Goal: Register for event/course

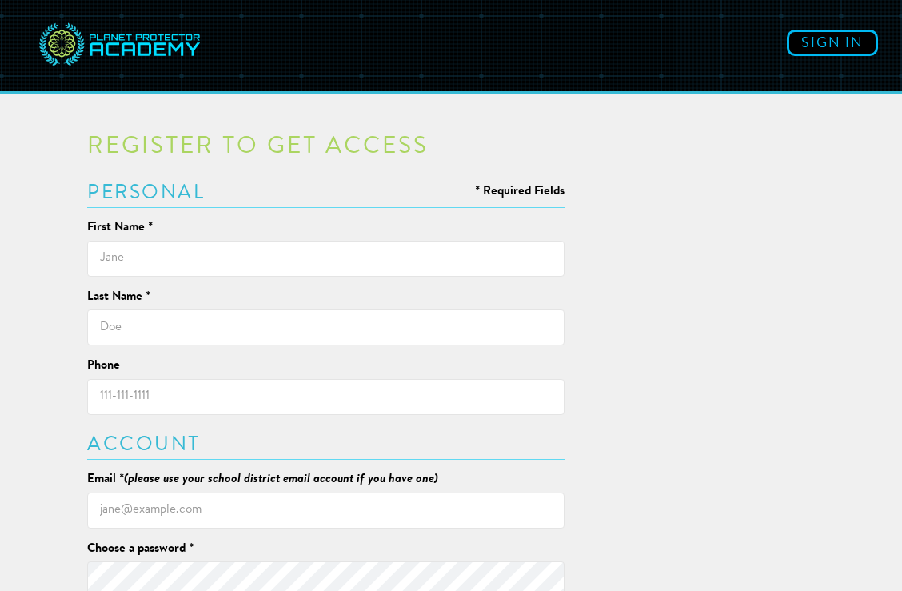
click at [316, 261] on input "text" at bounding box center [325, 259] width 477 height 36
type input "[PERSON_NAME]"
click at [231, 322] on input "text" at bounding box center [325, 327] width 477 height 36
type input "[PERSON_NAME]"
click at [206, 392] on input "Phone" at bounding box center [325, 397] width 477 height 36
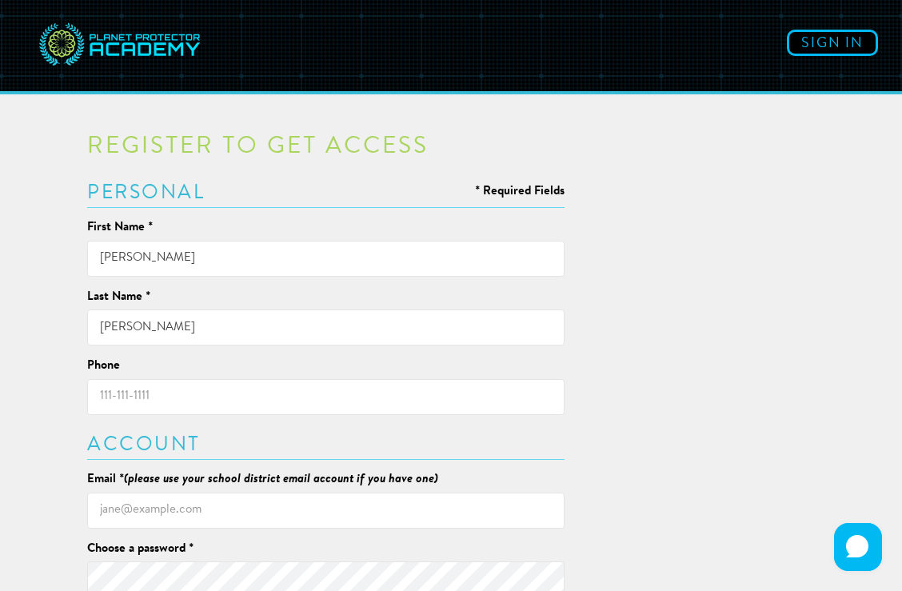
type input "6047135464"
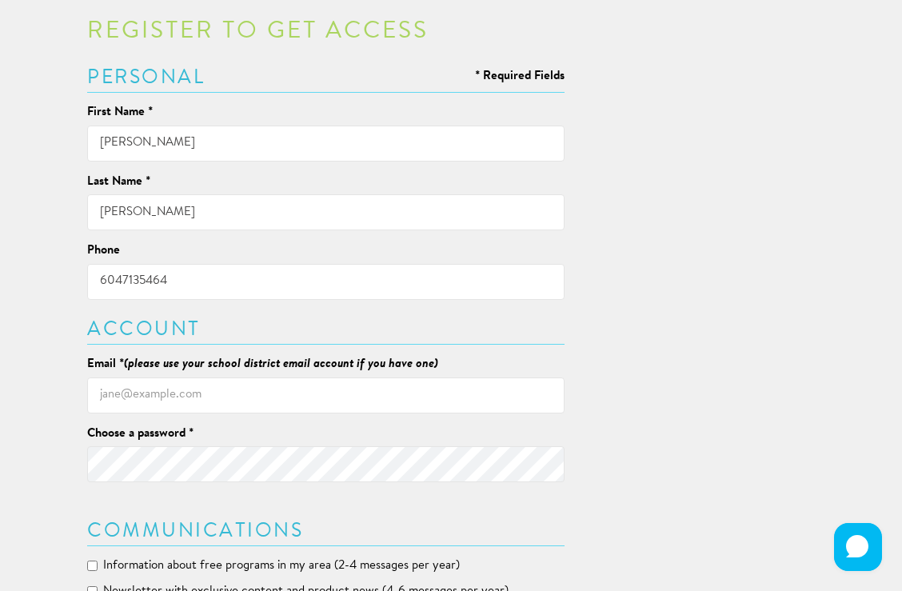
scroll to position [136, 0]
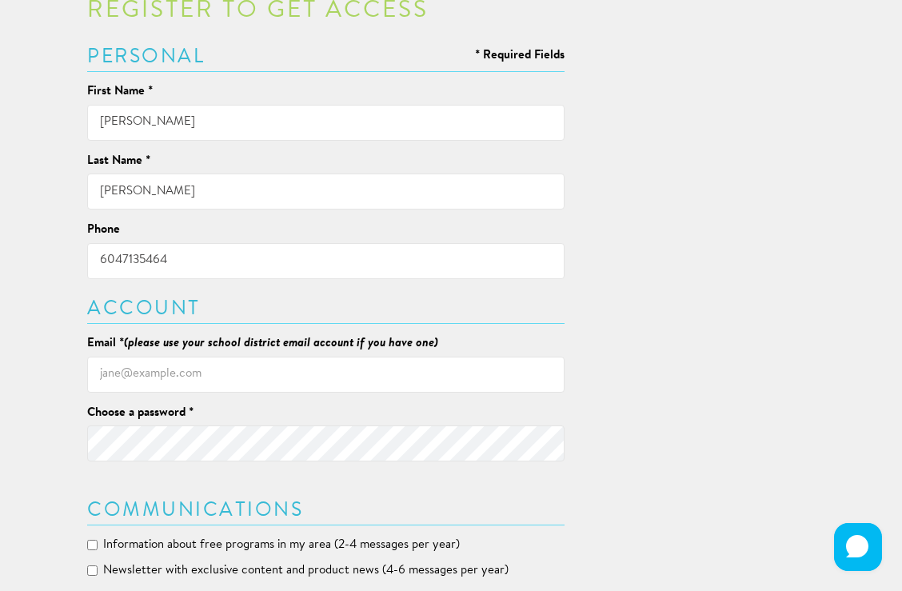
click at [219, 376] on input "Email * (please use your school district email account if you have one)" at bounding box center [325, 375] width 477 height 36
type input "odevereaux@vsb.bc.ca"
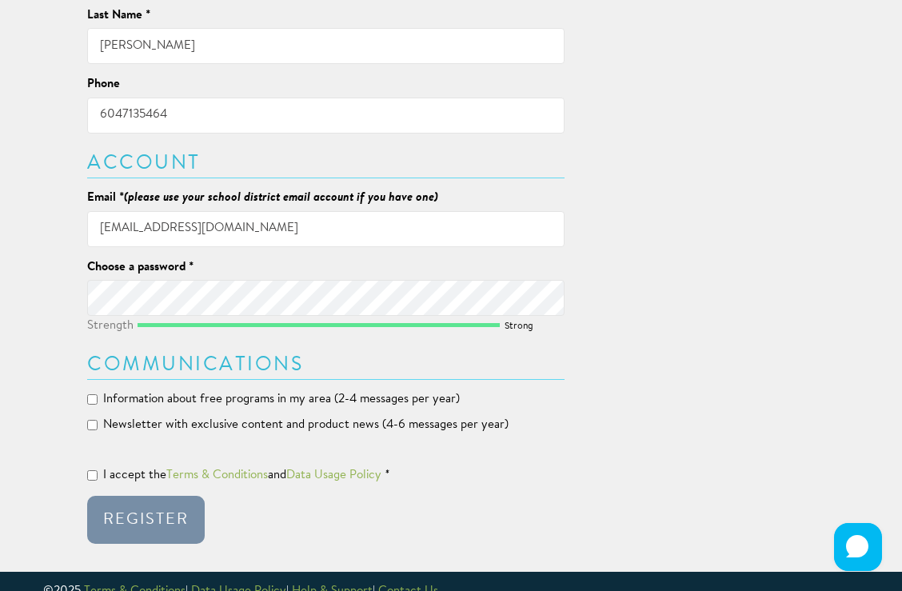
scroll to position [285, 0]
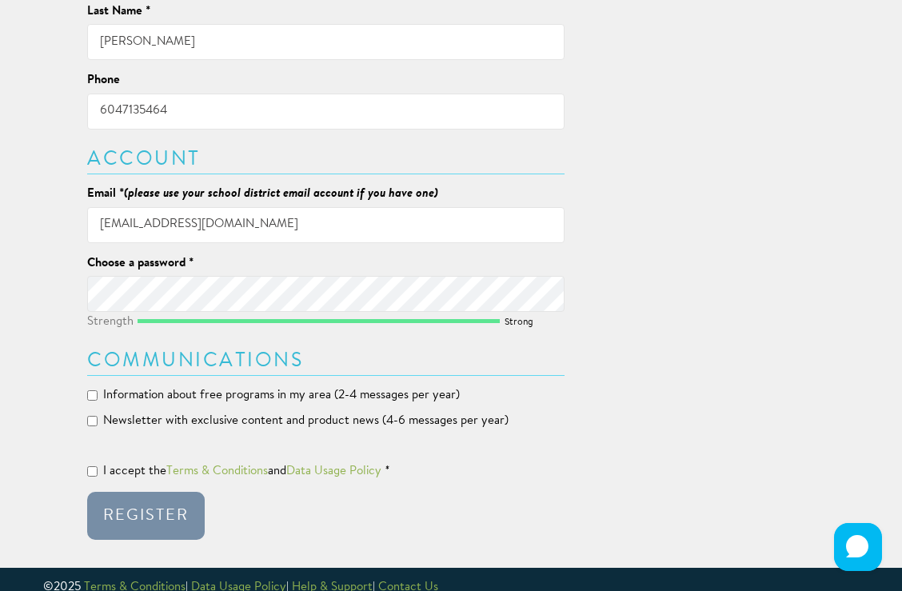
click at [134, 392] on span "Information about free programs in my area (2-4 messages per year)" at bounding box center [281, 395] width 357 height 12
click at [98, 392] on input "Information about free programs in my area (2-4 messages per year)" at bounding box center [92, 395] width 10 height 10
checkbox input "true"
click at [106, 469] on span "I accept the" at bounding box center [134, 471] width 63 height 12
click at [98, 469] on input "I accept the Terms & Conditions and Data Usage Policy *" at bounding box center [92, 471] width 10 height 10
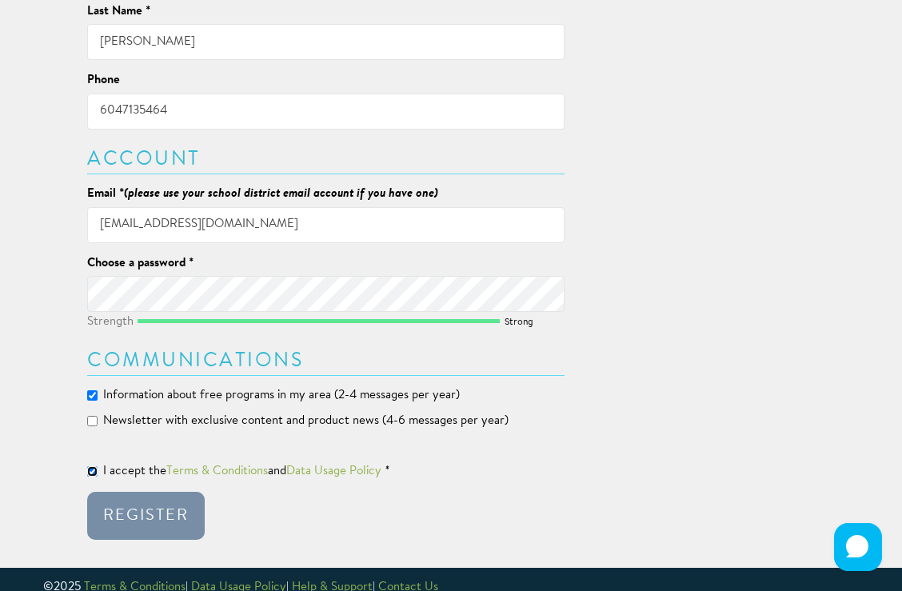
checkbox input "true"
click at [122, 513] on div "Register" at bounding box center [146, 516] width 86 height 16
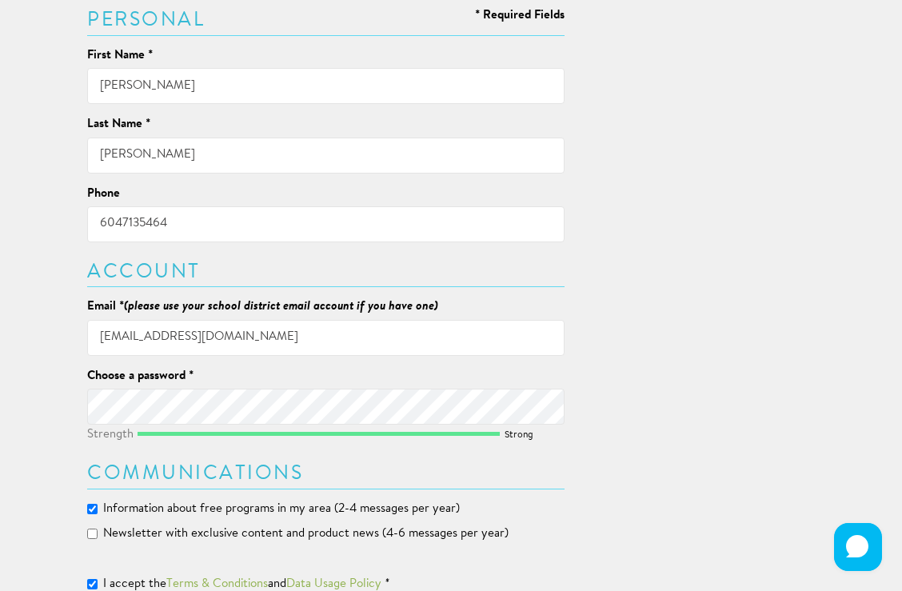
scroll to position [399, 0]
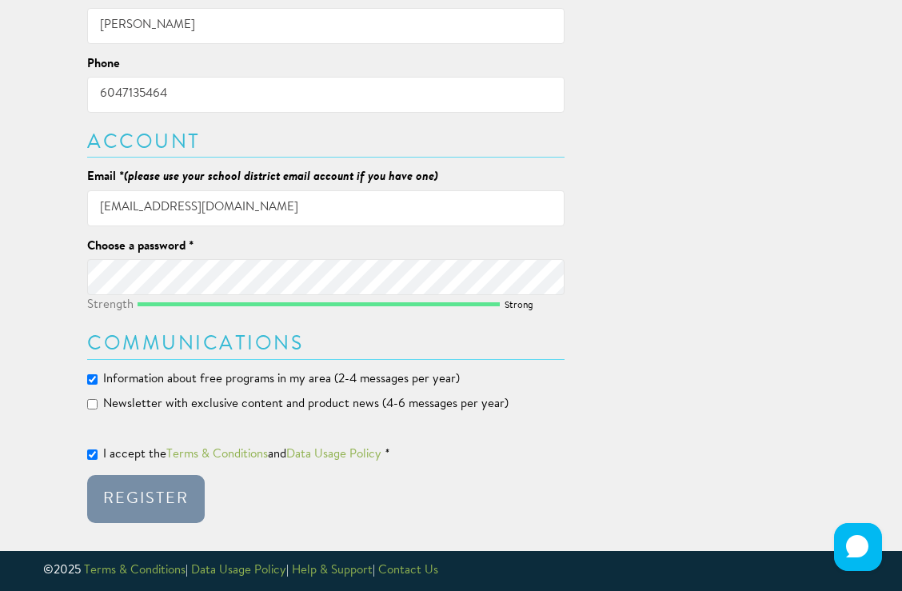
click at [118, 401] on span "Newsletter with exclusive content and product news (4-6 messages per year)" at bounding box center [305, 404] width 405 height 12
click at [98, 401] on input "Newsletter with exclusive content and product news (4-6 messages per year)" at bounding box center [92, 404] width 10 height 10
click at [139, 529] on html "My Programs Other Programs Profile Help Sign out Invite Register to get access …" at bounding box center [451, 96] width 902 height 990
click at [95, 405] on input "Newsletter with exclusive content and product news (4-6 messages per year)" at bounding box center [92, 404] width 10 height 10
checkbox input "false"
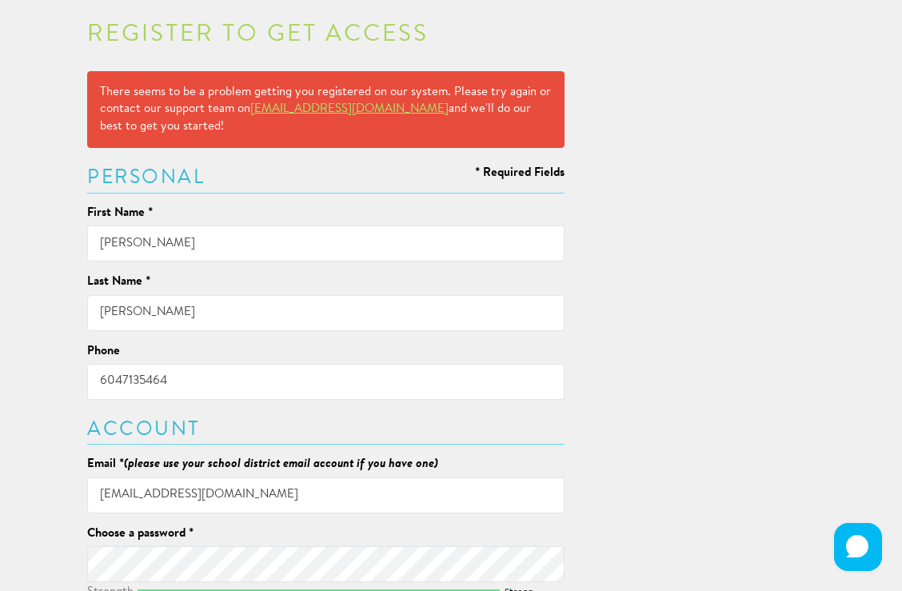
scroll to position [0, 0]
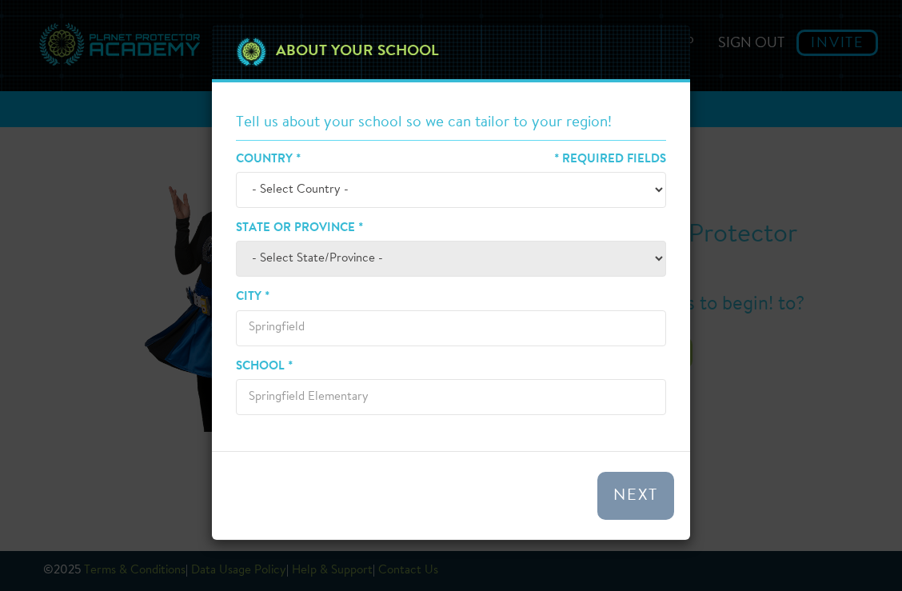
click at [377, 190] on select "- Select Country - [GEOGRAPHIC_DATA] [GEOGRAPHIC_DATA] ────────── [GEOGRAPHIC_D…" at bounding box center [451, 190] width 430 height 36
select select "[GEOGRAPHIC_DATA]"
click at [236, 172] on select "- Select Country - [GEOGRAPHIC_DATA] [GEOGRAPHIC_DATA] ────────── [GEOGRAPHIC_D…" at bounding box center [451, 190] width 430 height 36
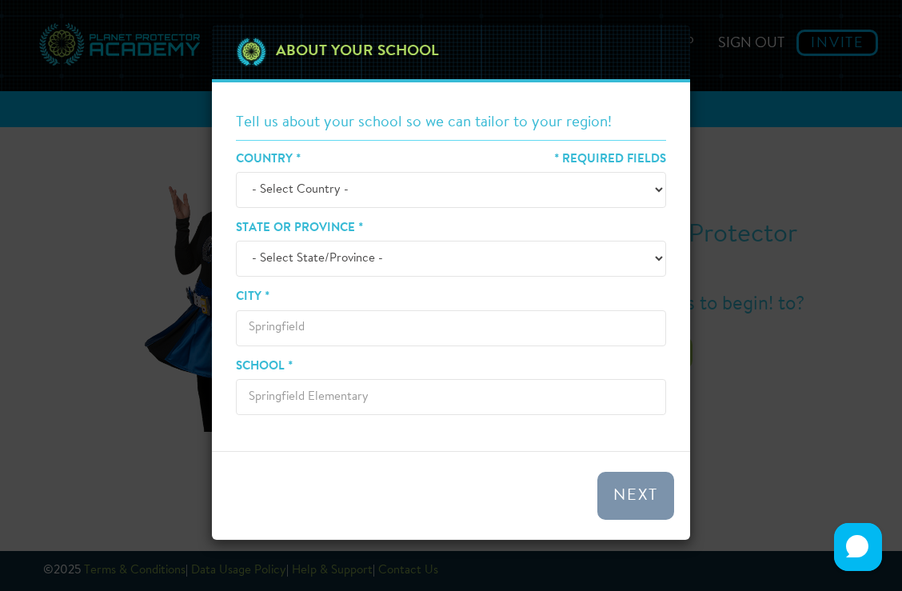
click at [362, 267] on select "- Select State/Province - [GEOGRAPHIC_DATA] [GEOGRAPHIC_DATA] [GEOGRAPHIC_DATA]…" at bounding box center [451, 259] width 430 height 36
select select "BC"
click at [236, 241] on select "- Select State/Province - [GEOGRAPHIC_DATA] [GEOGRAPHIC_DATA] [GEOGRAPHIC_DATA]…" at bounding box center [451, 259] width 430 height 36
click at [347, 329] on input "City *" at bounding box center [451, 328] width 430 height 36
type input "[GEOGRAPHIC_DATA]"
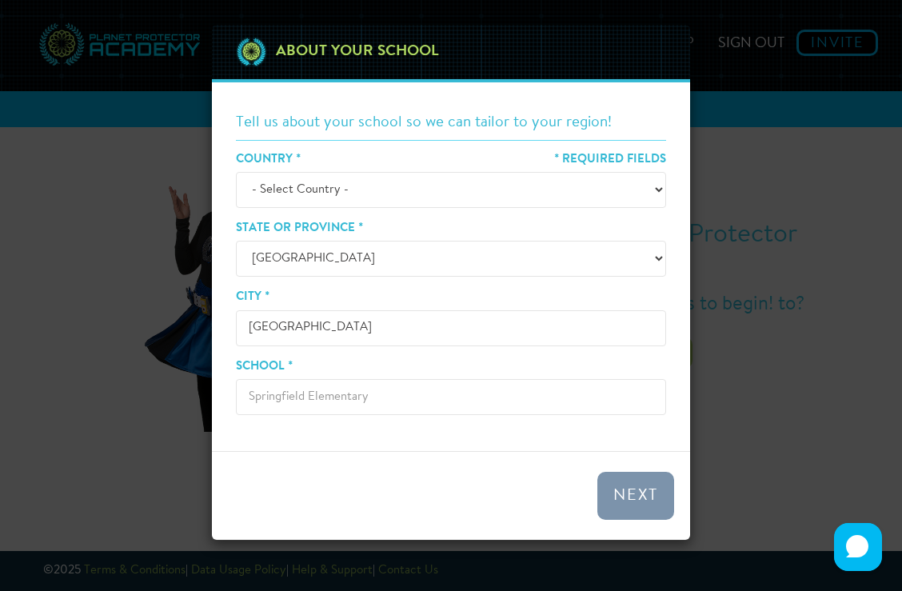
click at [301, 392] on input "School *" at bounding box center [451, 397] width 430 height 36
type input "[PERSON_NAME]"
click at [637, 493] on button "Next" at bounding box center [635, 496] width 77 height 48
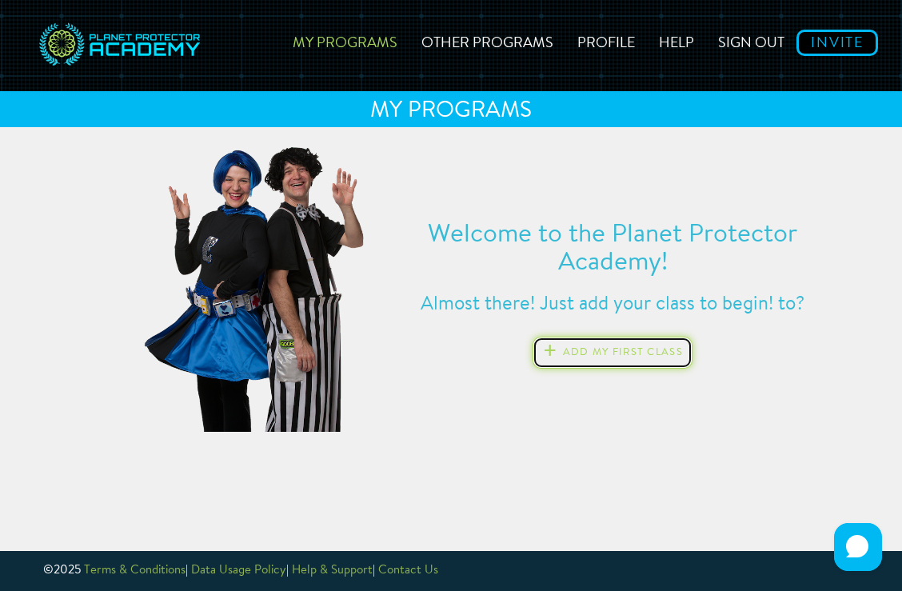
click at [595, 360] on button "Add my first class" at bounding box center [613, 353] width 160 height 32
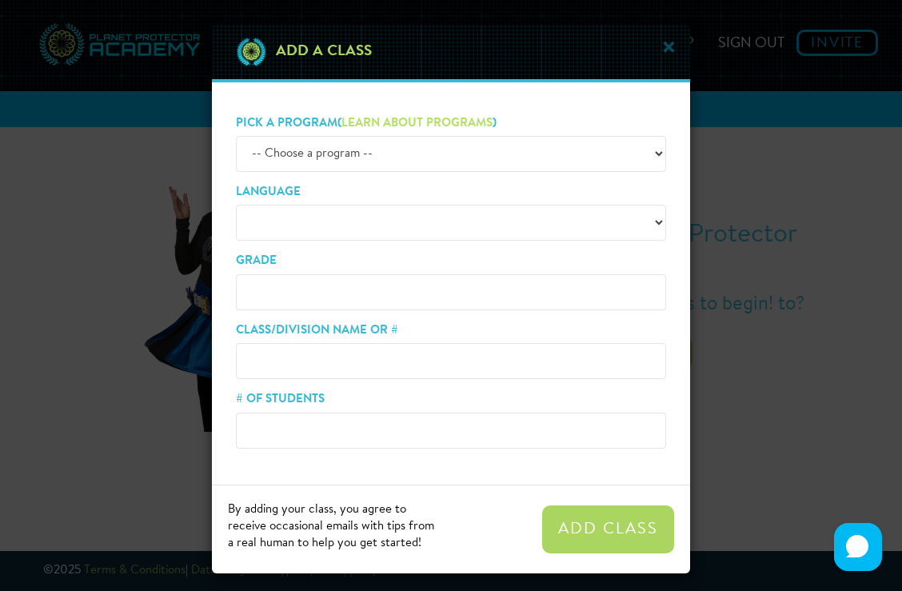
click at [462, 138] on select "-- Choose a program -- ZERO HEROES KEEP COOL H2WHOA! EP SQUAD (Gr. K-2) EP SQUAD" at bounding box center [451, 154] width 430 height 36
select select "zeroHeroes"
click at [236, 136] on select "-- Choose a program -- ZERO HEROES KEEP COOL H2WHOA! EP SQUAD (Gr. K-2) EP SQUAD" at bounding box center [451, 154] width 430 height 36
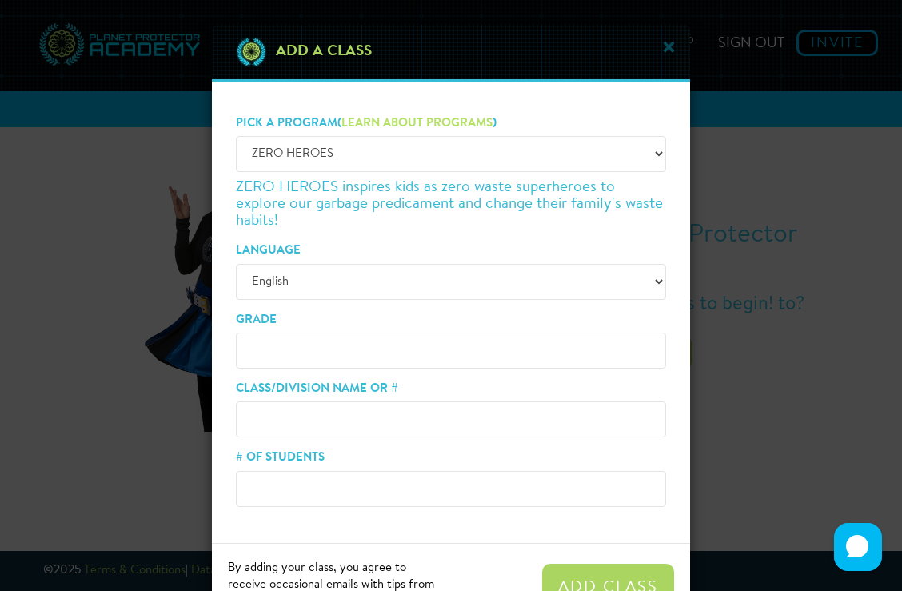
click at [364, 348] on input "Grade" at bounding box center [451, 351] width 430 height 36
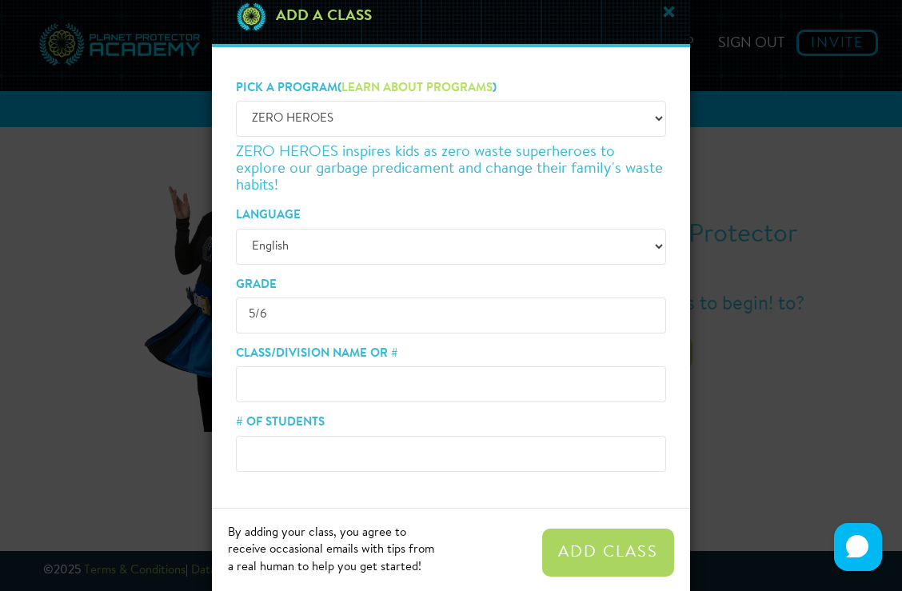
scroll to position [46, 0]
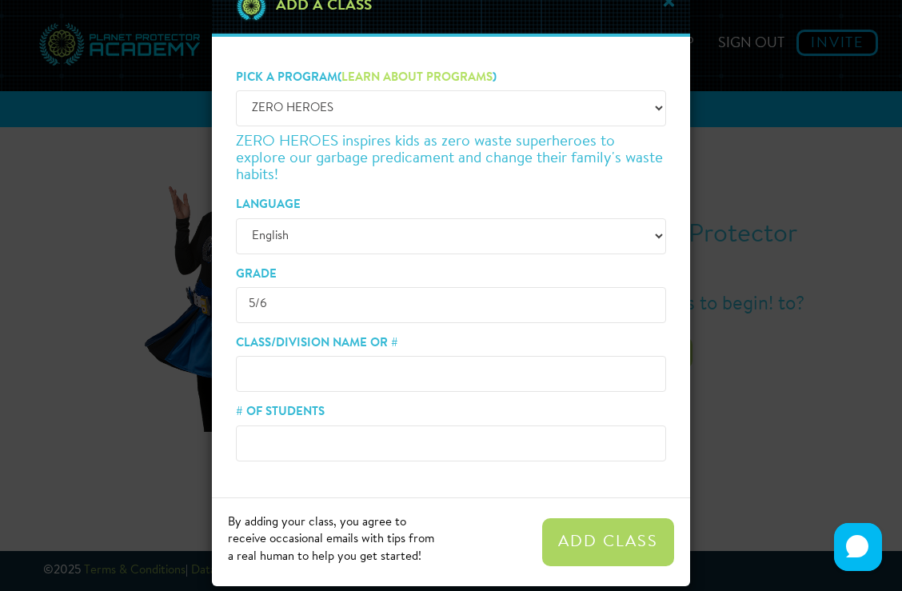
type input "5/6"
click at [385, 372] on input "Class/Division Name or #" at bounding box center [451, 374] width 430 height 36
type input "4"
click at [345, 450] on input "# of Students" at bounding box center [451, 443] width 430 height 36
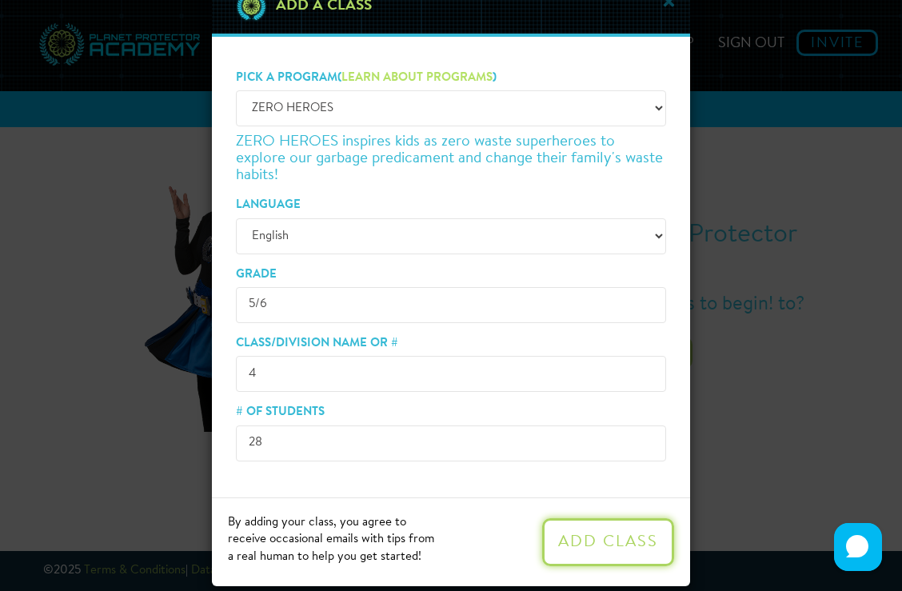
type input "28"
click at [577, 550] on button "Add Class" at bounding box center [608, 542] width 132 height 48
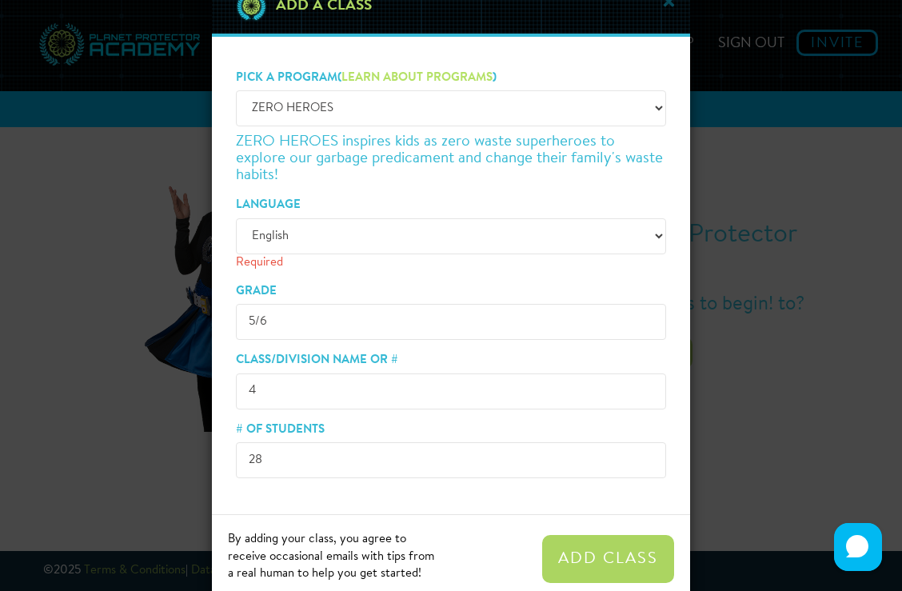
click at [467, 239] on select "English" at bounding box center [451, 236] width 430 height 36
click at [236, 218] on select "English" at bounding box center [451, 236] width 430 height 36
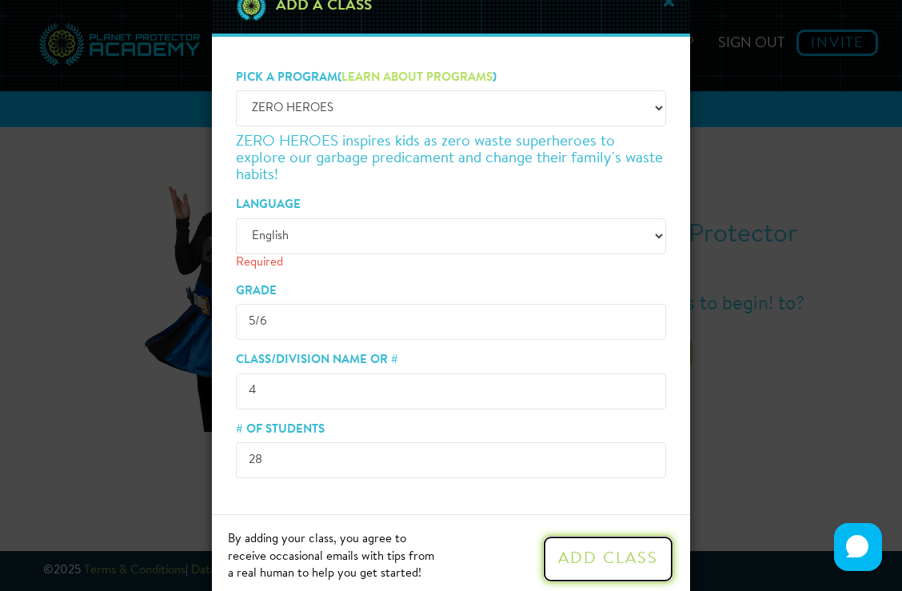
select select "en"
click at [607, 543] on button "Add Class" at bounding box center [608, 559] width 132 height 48
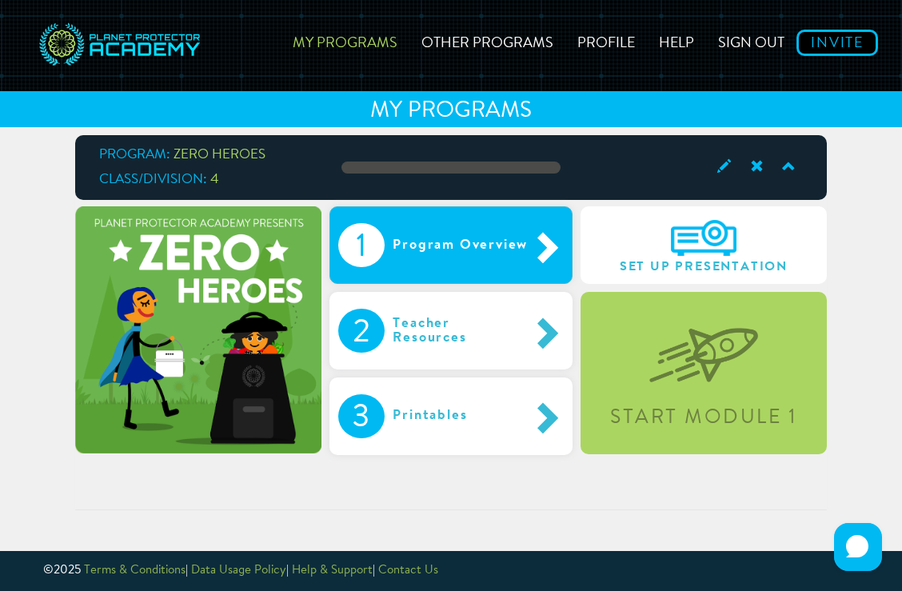
click at [492, 253] on div "Program Overview" at bounding box center [456, 245] width 143 height 44
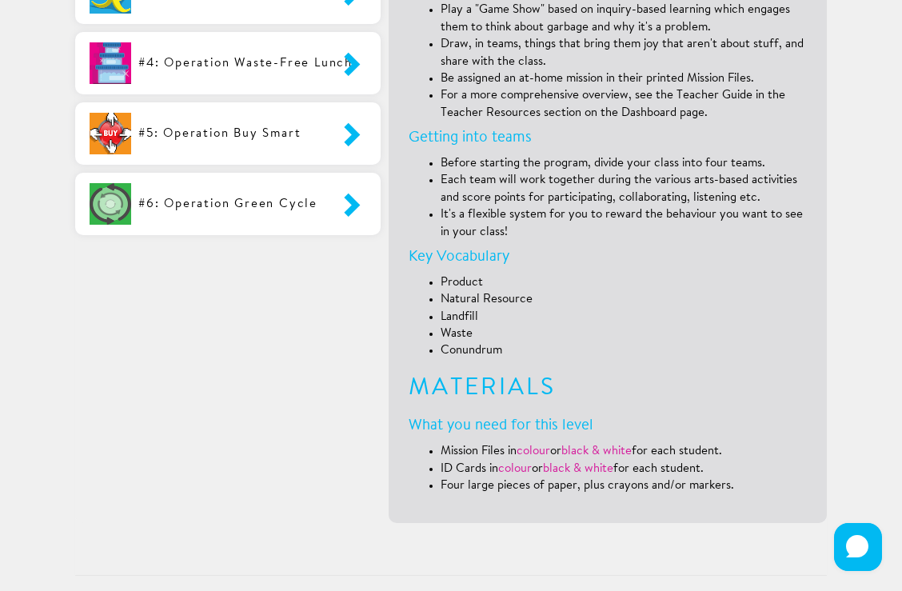
scroll to position [683, 0]
